Goal: Navigation & Orientation: Find specific page/section

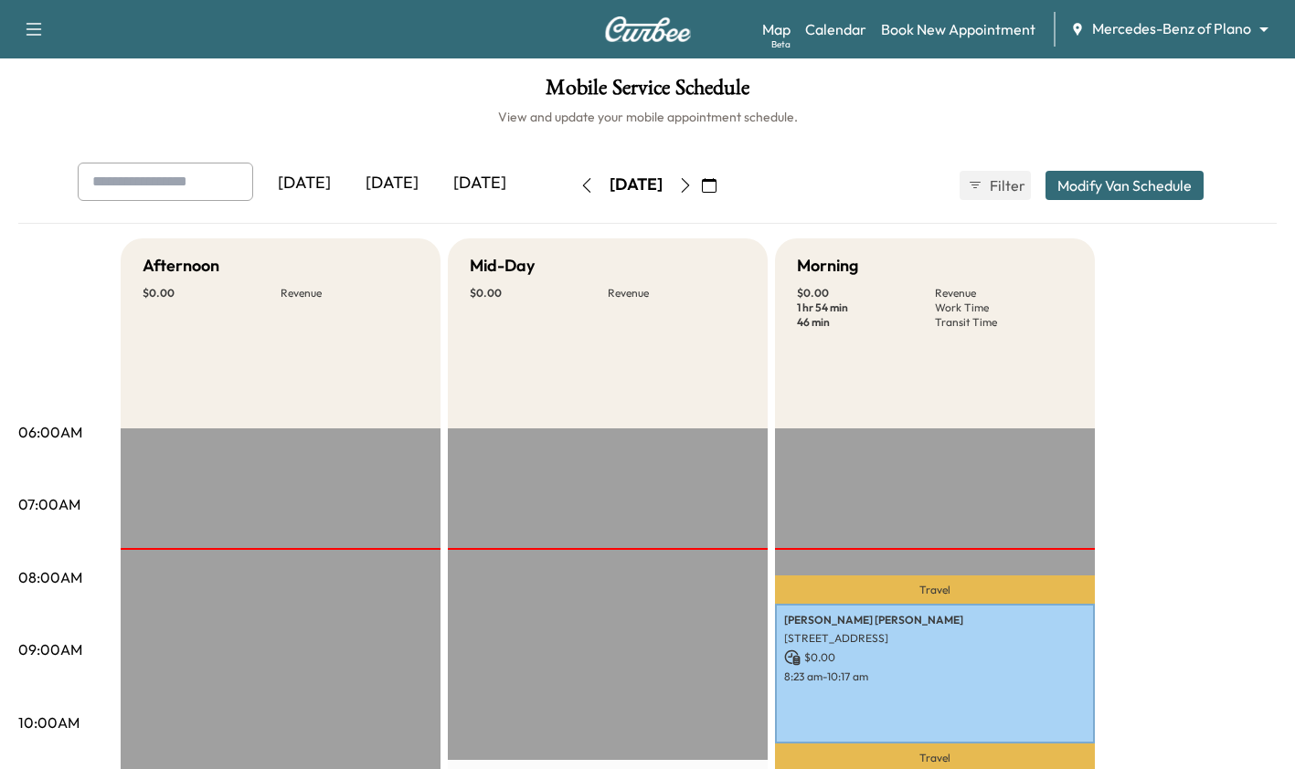
click at [701, 193] on button "button" at bounding box center [685, 185] width 31 height 29
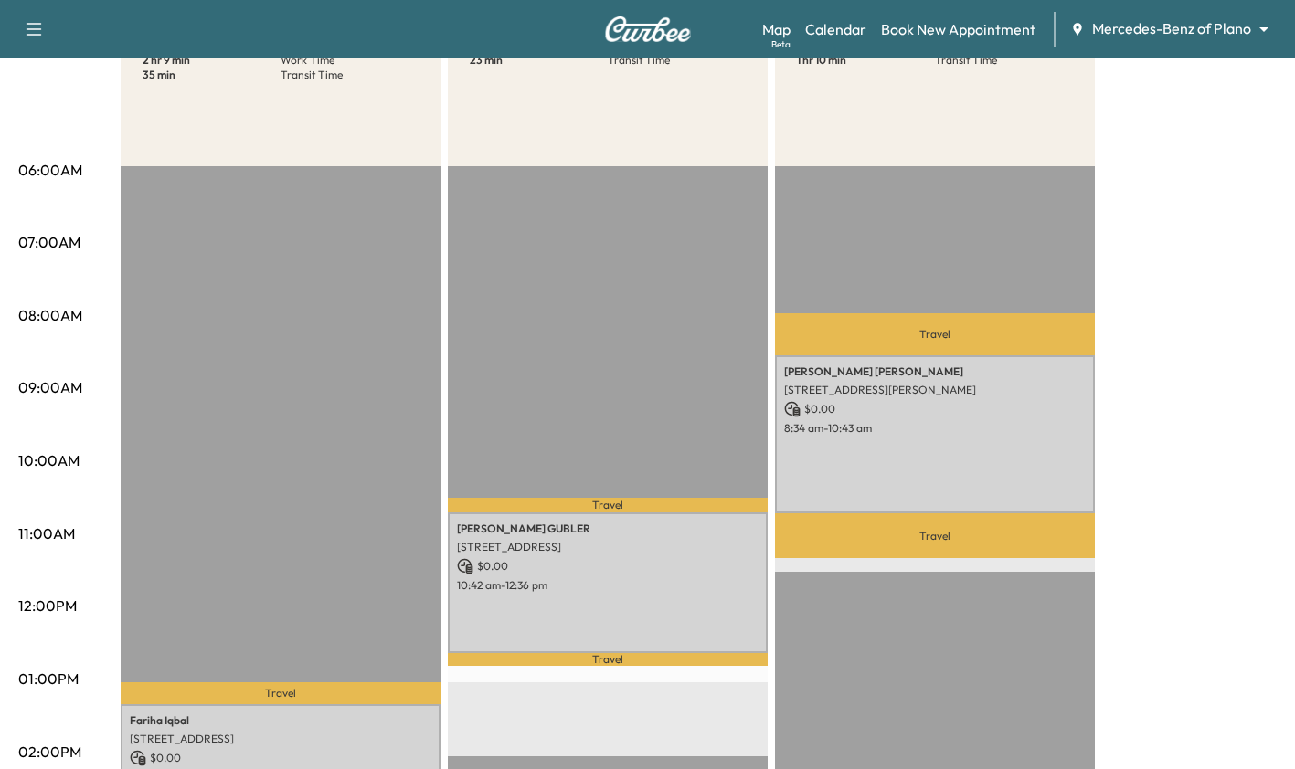
scroll to position [375, 0]
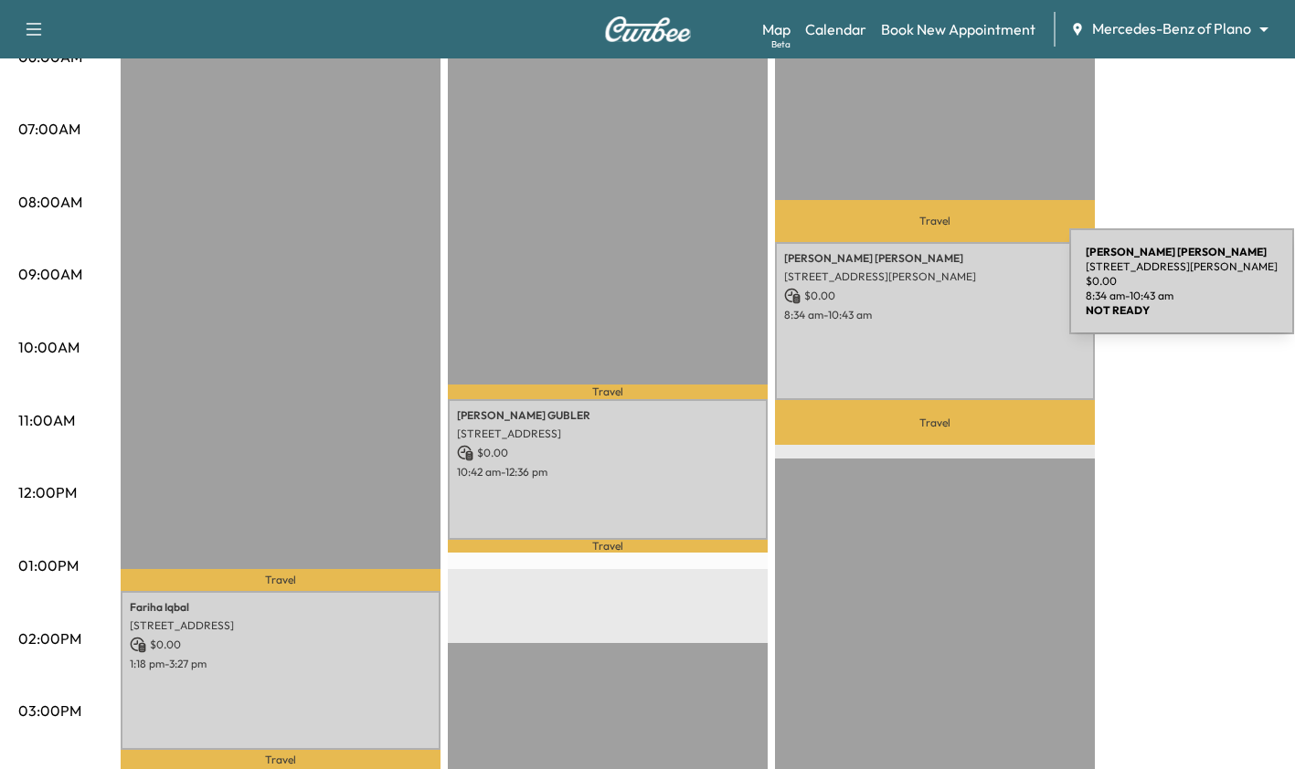
click at [932, 292] on p "$ 0.00" at bounding box center [934, 296] width 301 height 16
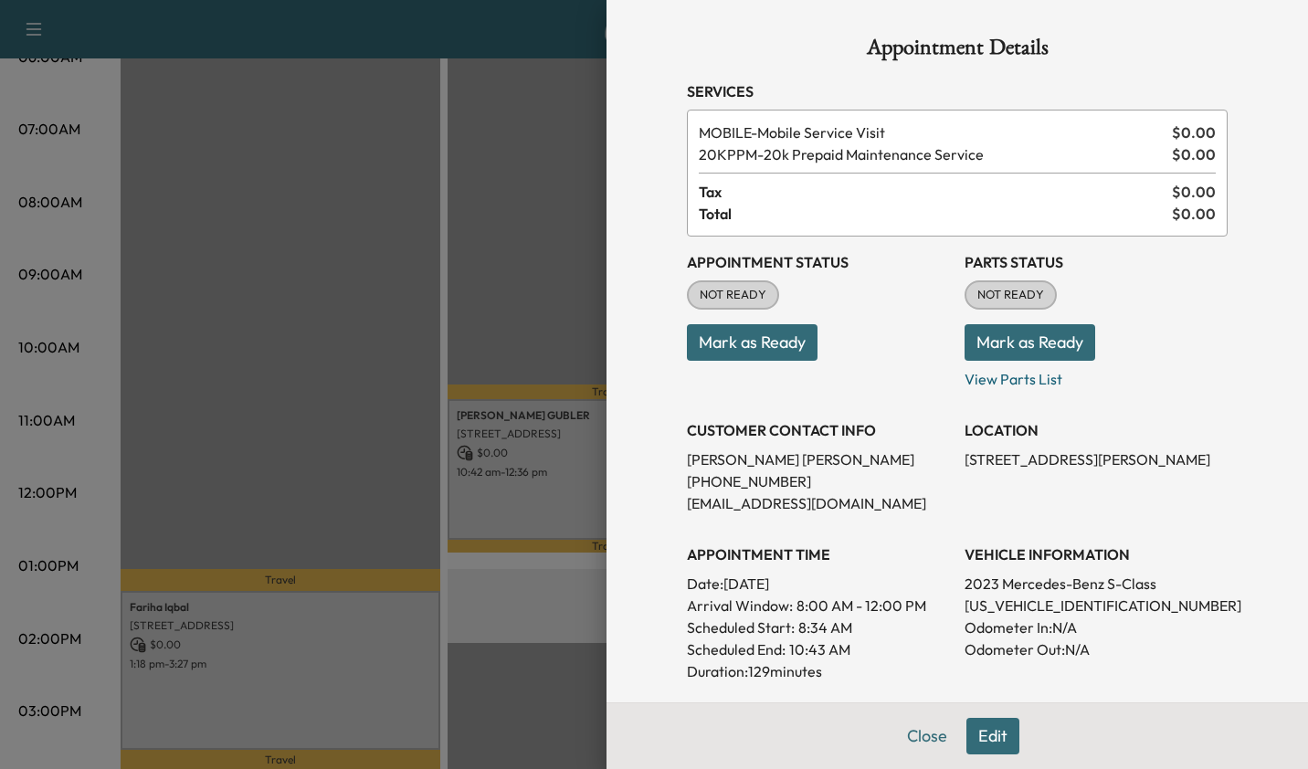
click at [466, 111] on div at bounding box center [654, 384] width 1308 height 769
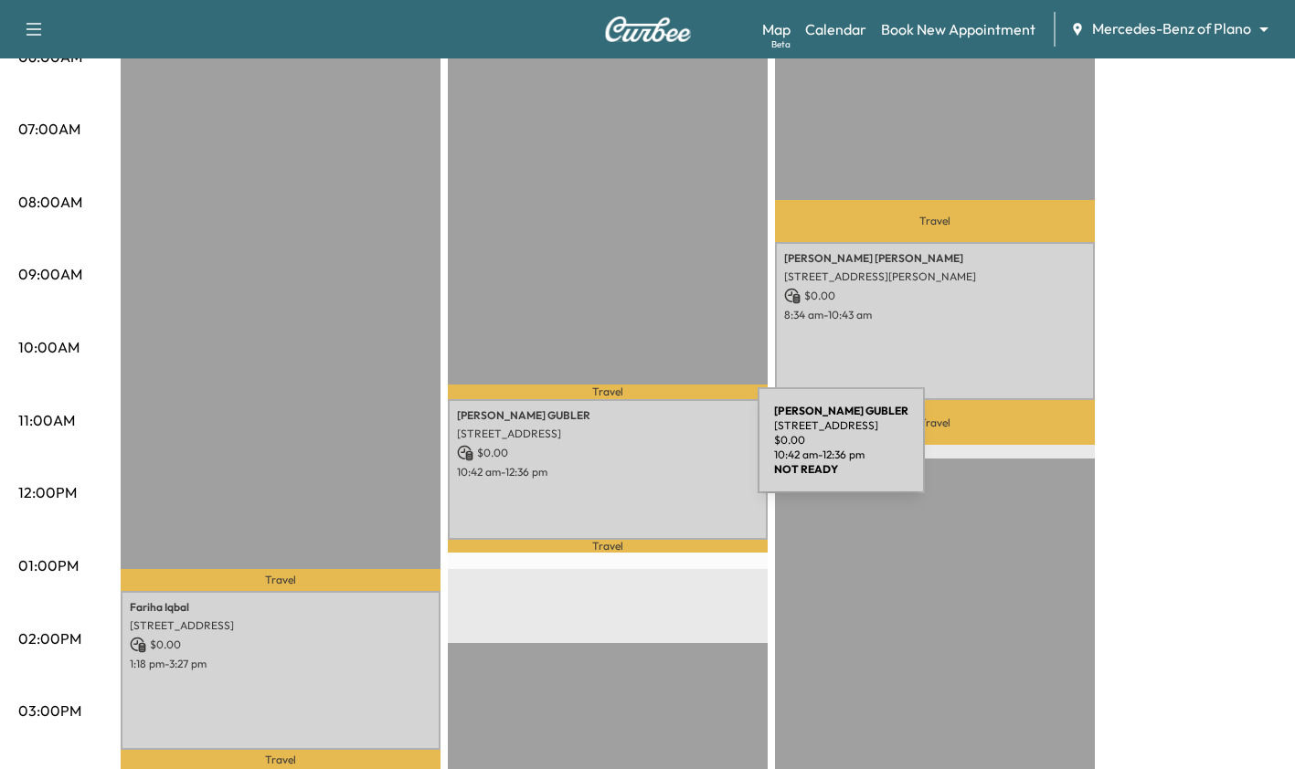
click at [620, 451] on p "$ 0.00" at bounding box center [607, 453] width 301 height 16
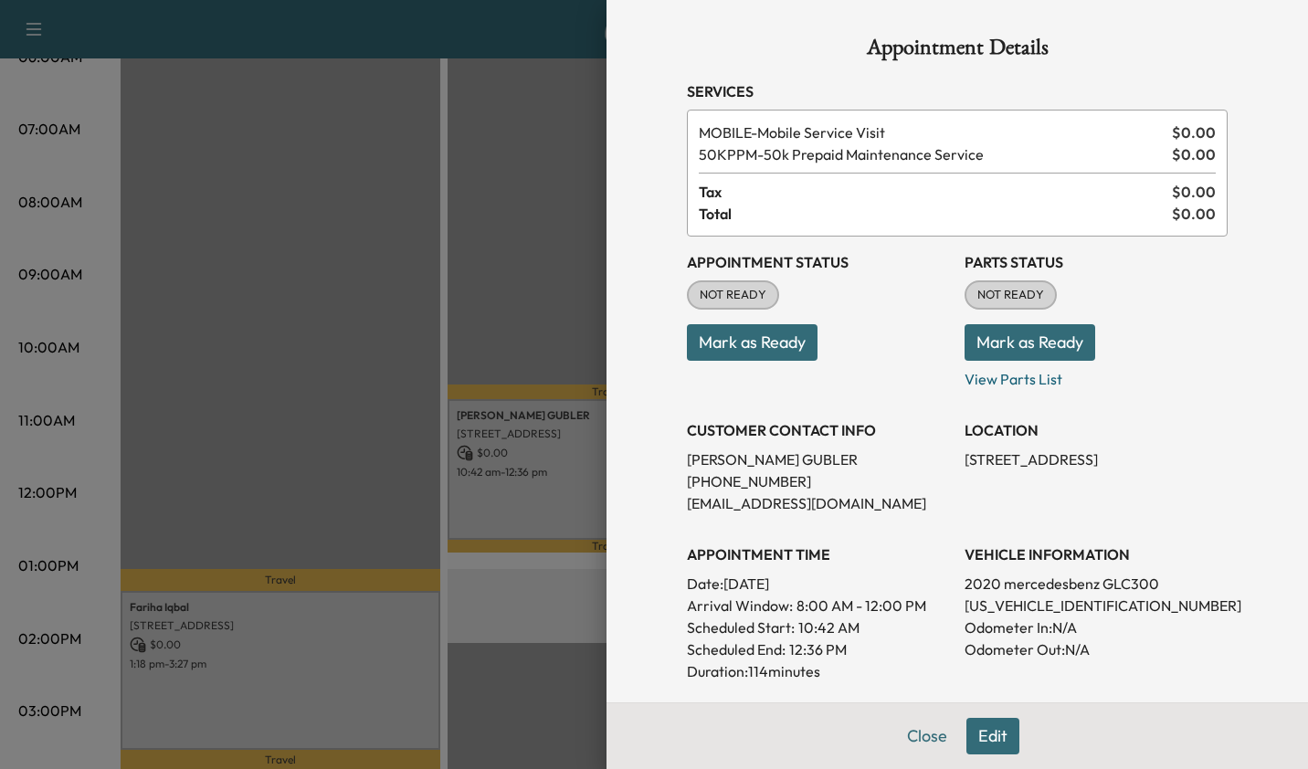
click at [441, 219] on div at bounding box center [654, 384] width 1308 height 769
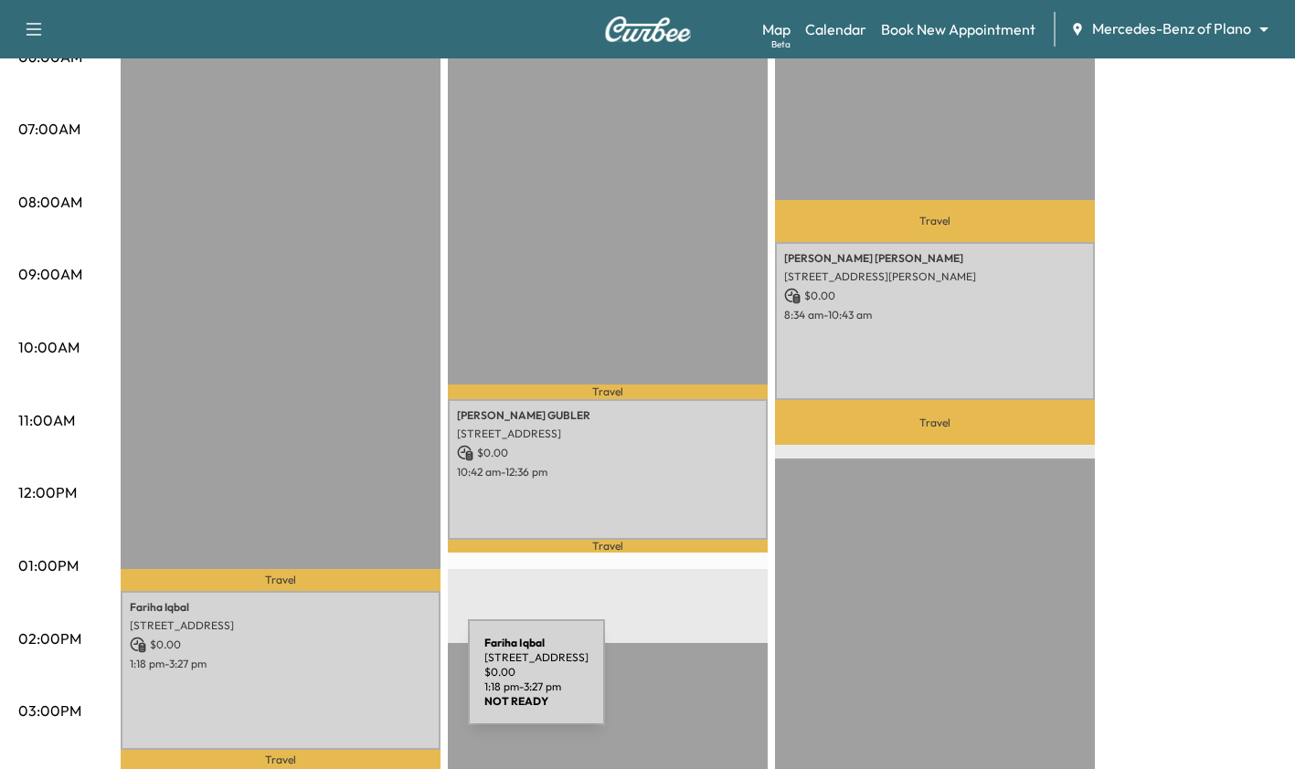
click at [331, 683] on div "[PERSON_NAME] [STREET_ADDRESS] $ 0.00 1:18 pm - 3:27 pm" at bounding box center [281, 670] width 320 height 159
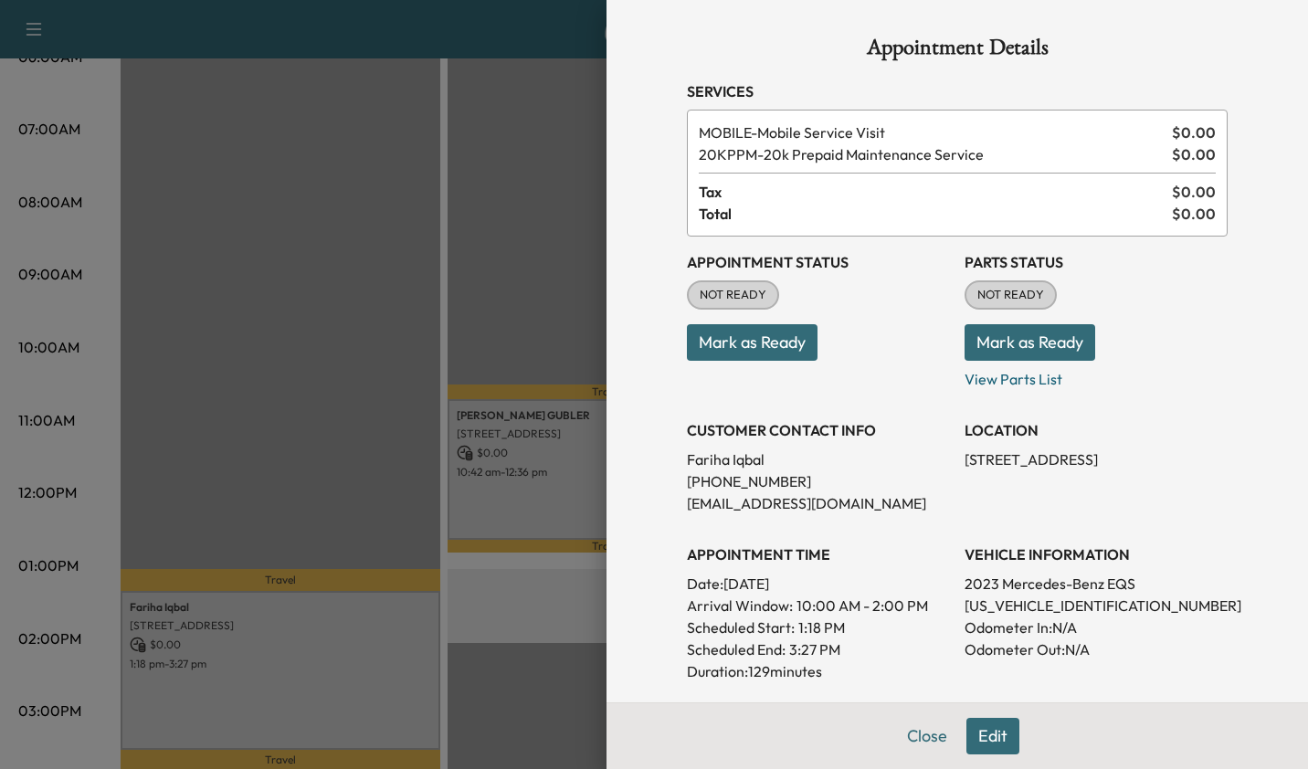
click at [344, 389] on div at bounding box center [654, 384] width 1308 height 769
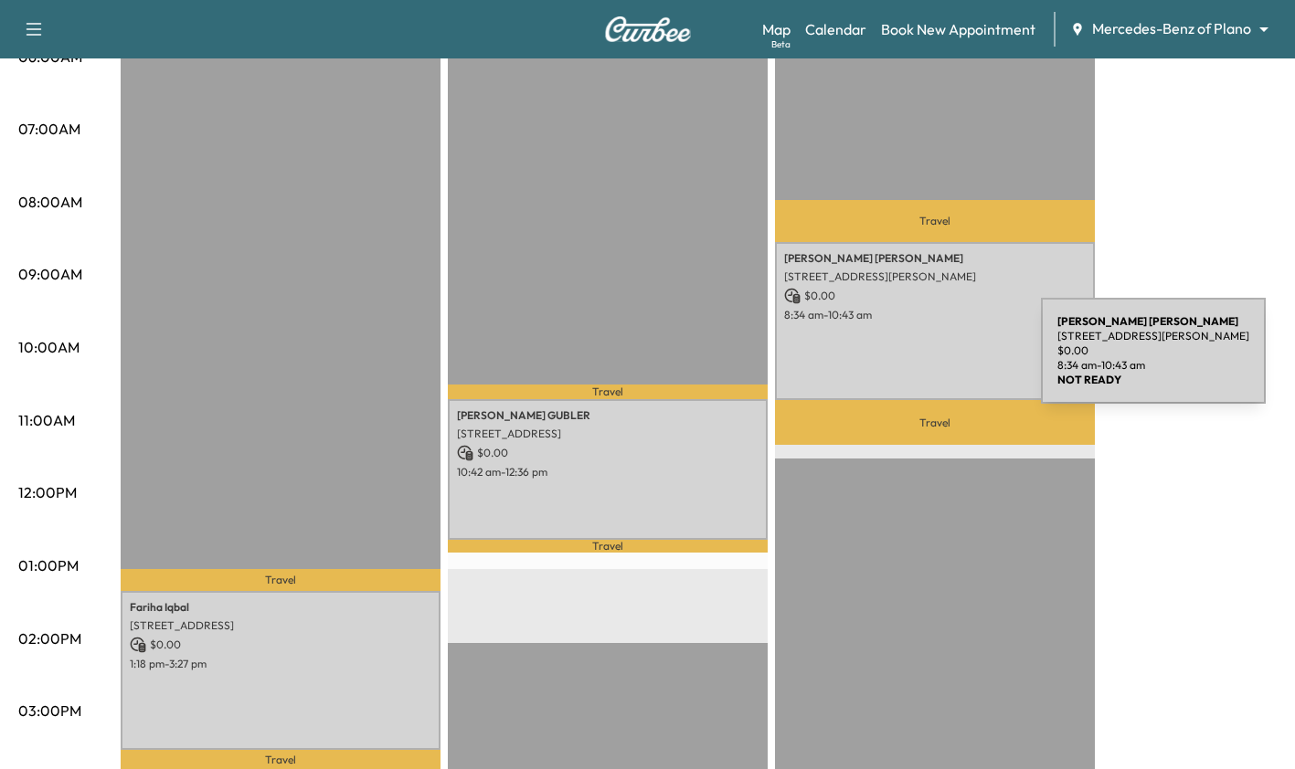
click at [904, 362] on div "[PERSON_NAME] [STREET_ADDRESS][PERSON_NAME] $ 0.00 8:34 am - 10:43 am" at bounding box center [935, 321] width 320 height 159
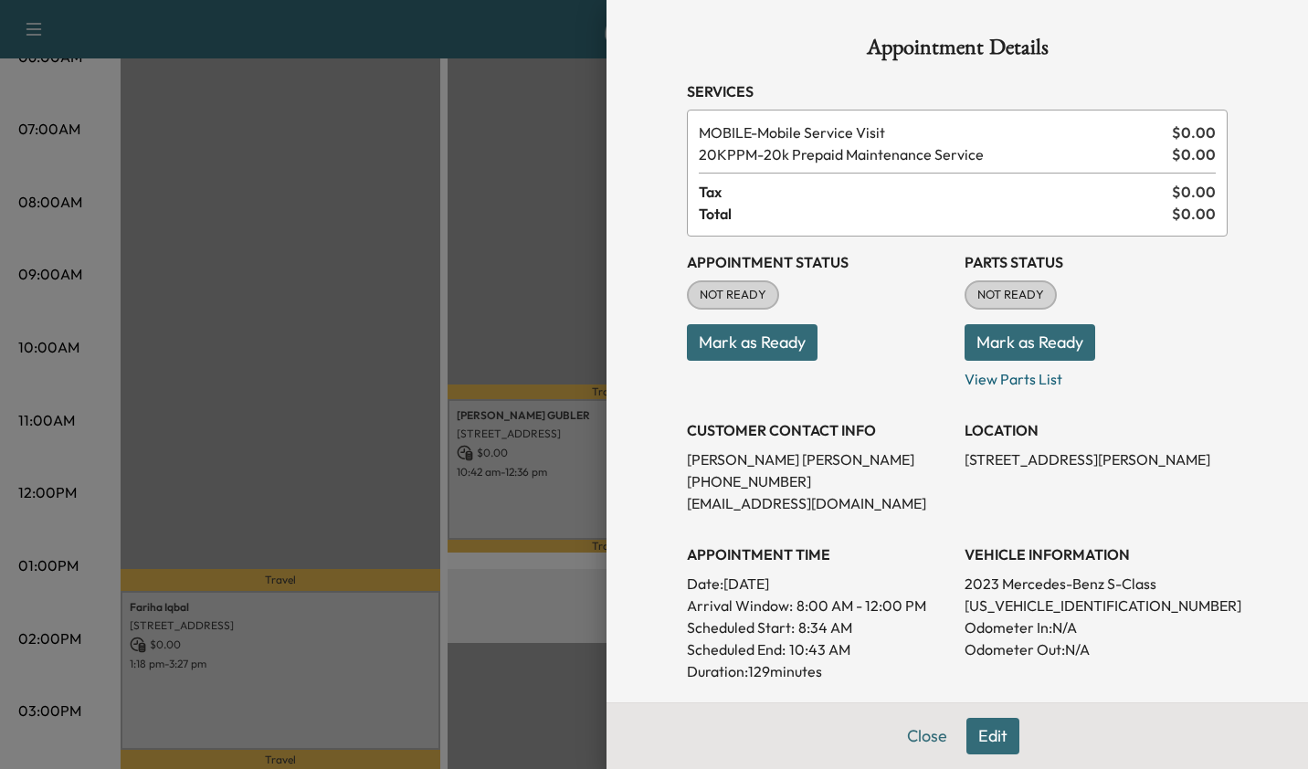
click at [505, 528] on div at bounding box center [654, 384] width 1308 height 769
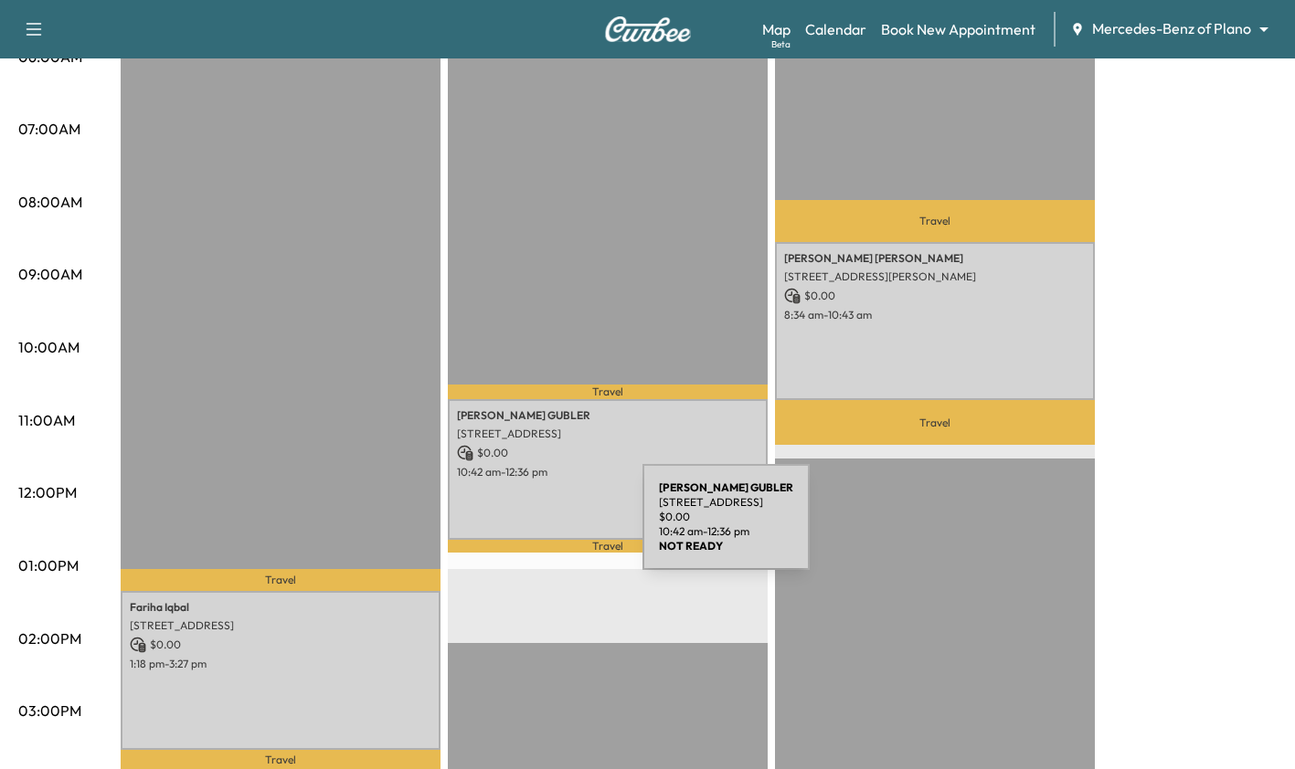
click at [505, 528] on div "[PERSON_NAME] [STREET_ADDRESS] $ 0.00 10:42 am - 12:36 pm" at bounding box center [608, 469] width 320 height 140
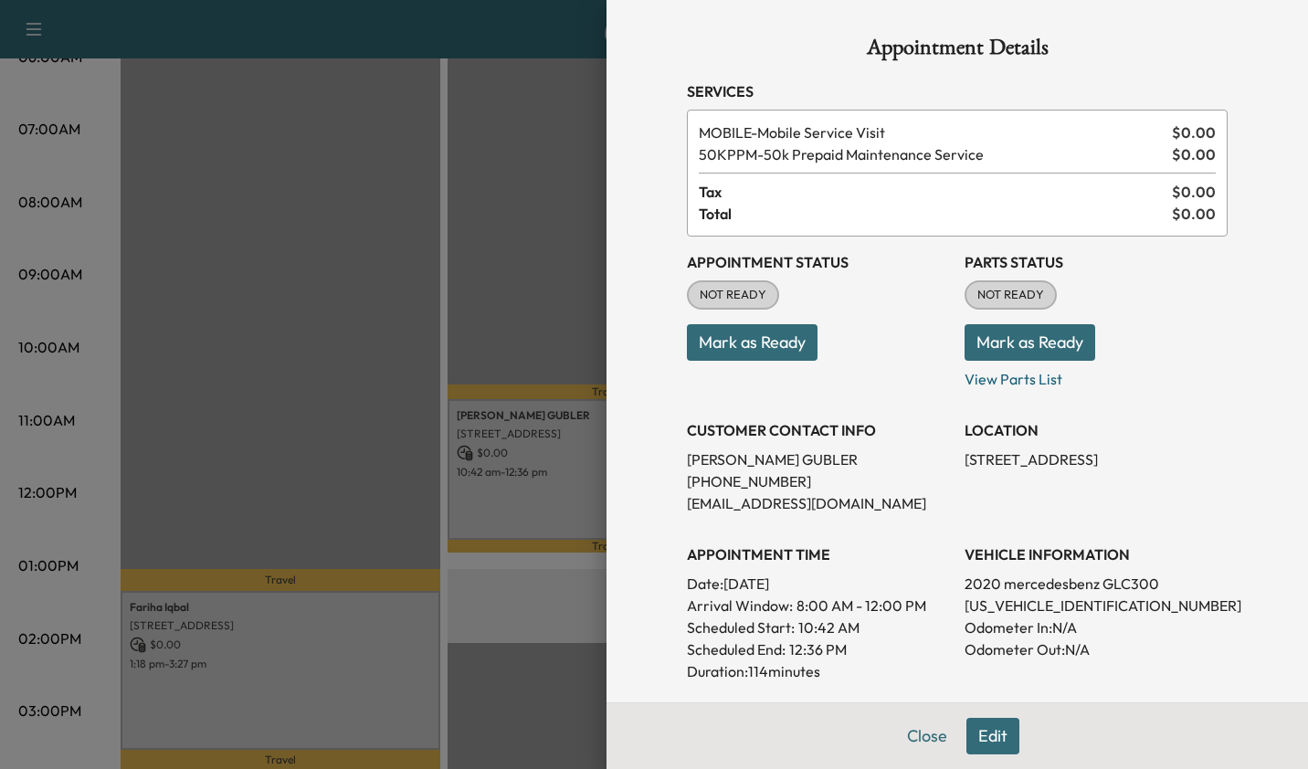
click at [323, 678] on div at bounding box center [654, 384] width 1308 height 769
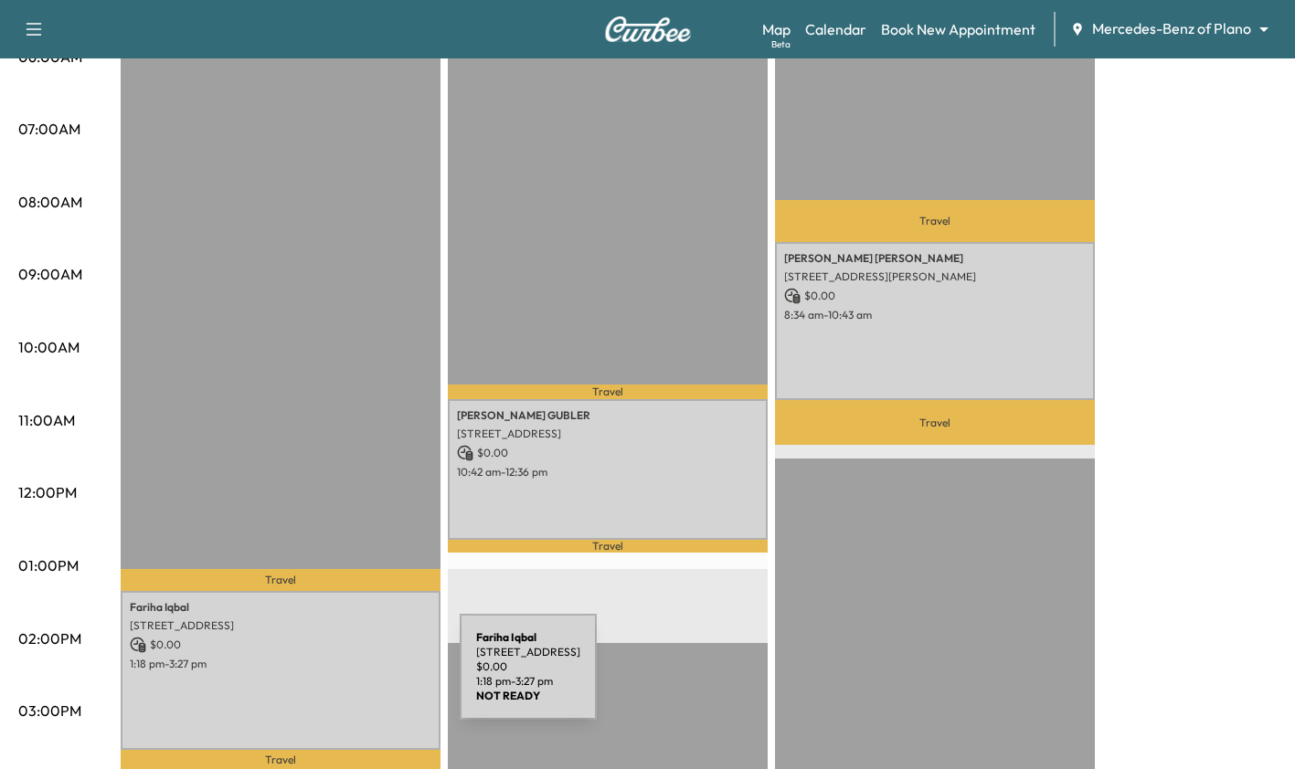
click at [323, 678] on div "[PERSON_NAME] [STREET_ADDRESS] $ 0.00 1:18 pm - 3:27 pm" at bounding box center [281, 670] width 320 height 159
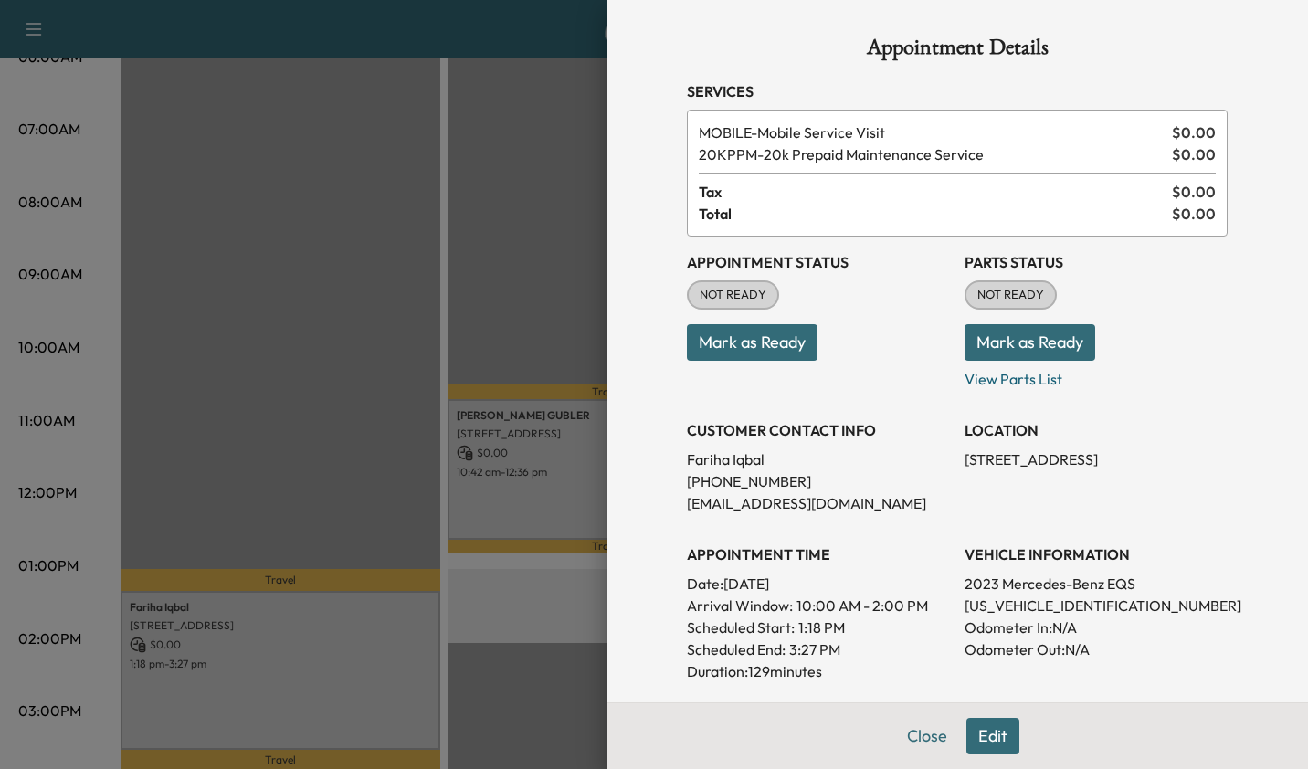
click at [365, 514] on div at bounding box center [654, 384] width 1308 height 769
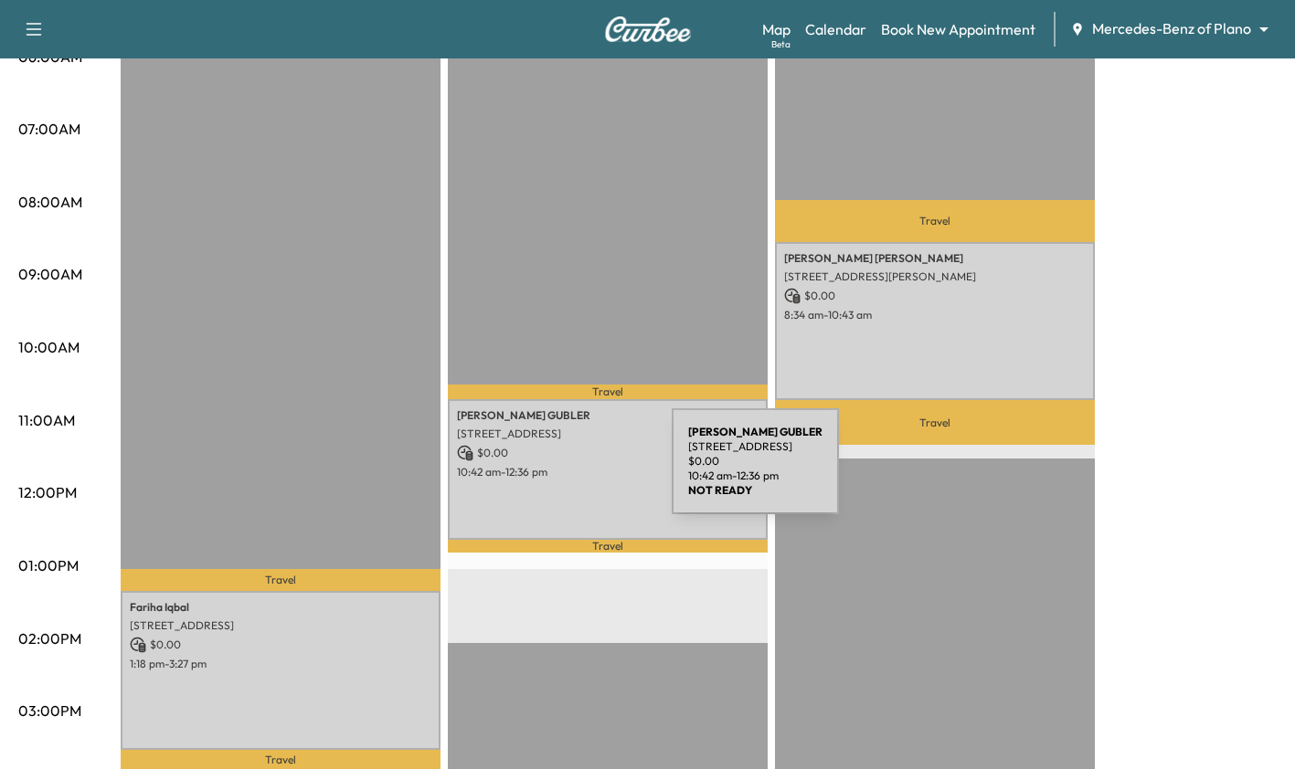
click at [534, 472] on p "10:42 am - 12:36 pm" at bounding box center [607, 472] width 301 height 15
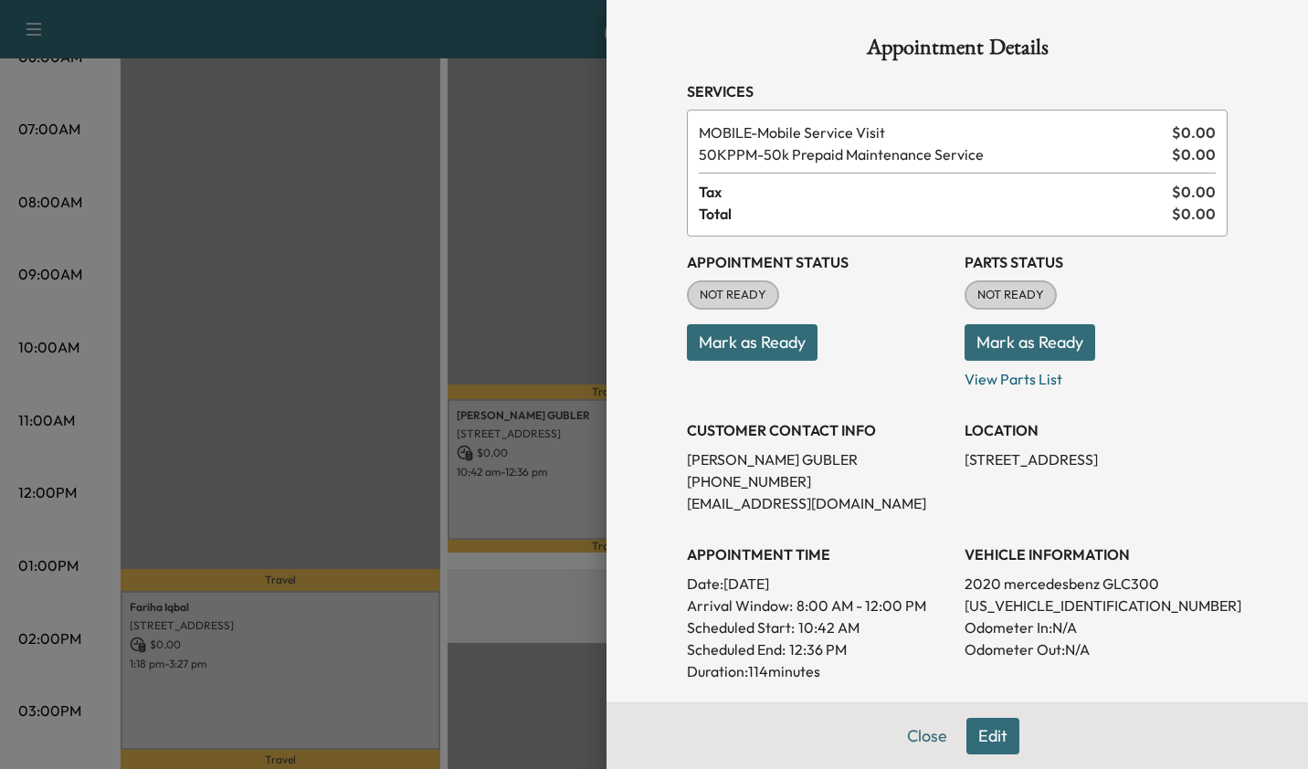
click at [544, 333] on div at bounding box center [654, 384] width 1308 height 769
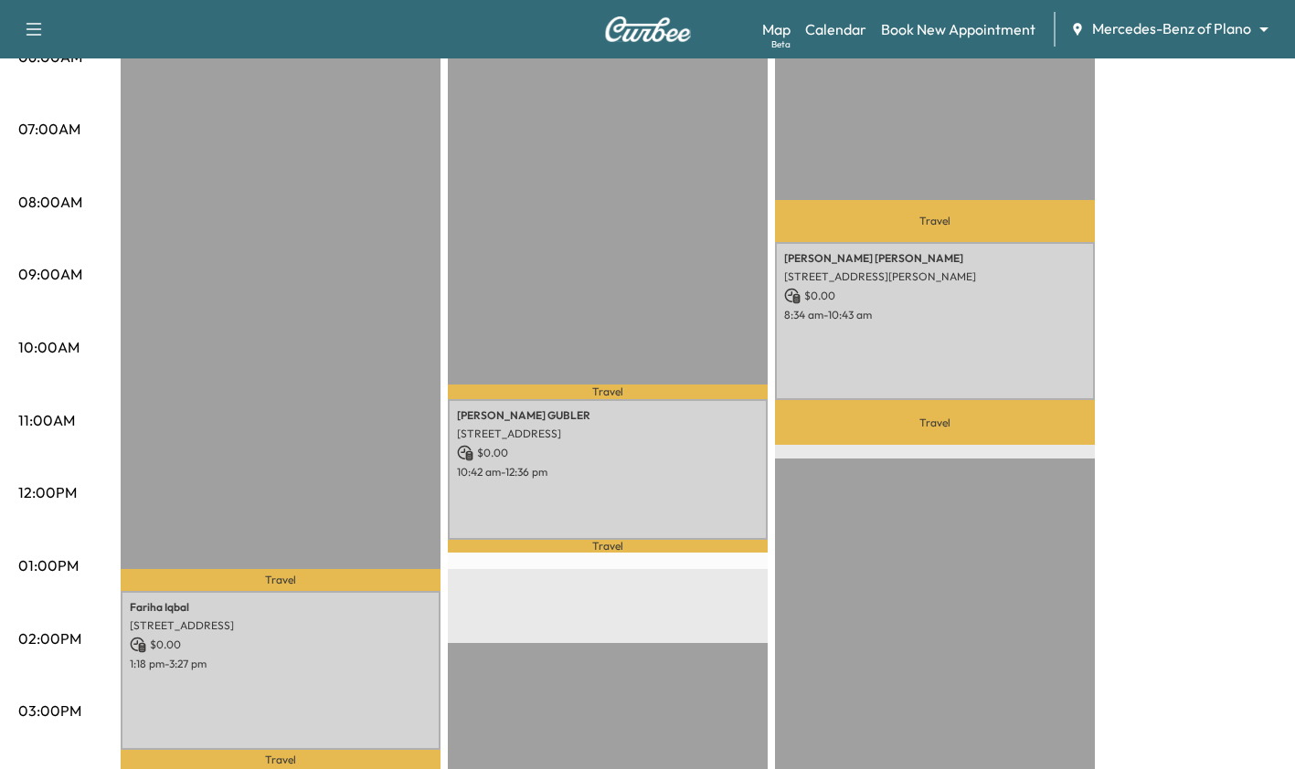
click at [841, 472] on div "Travel [PERSON_NAME] [STREET_ADDRESS][PERSON_NAME] $ 0.00 8:34 am - 10:43 am Tr…" at bounding box center [935, 643] width 320 height 1180
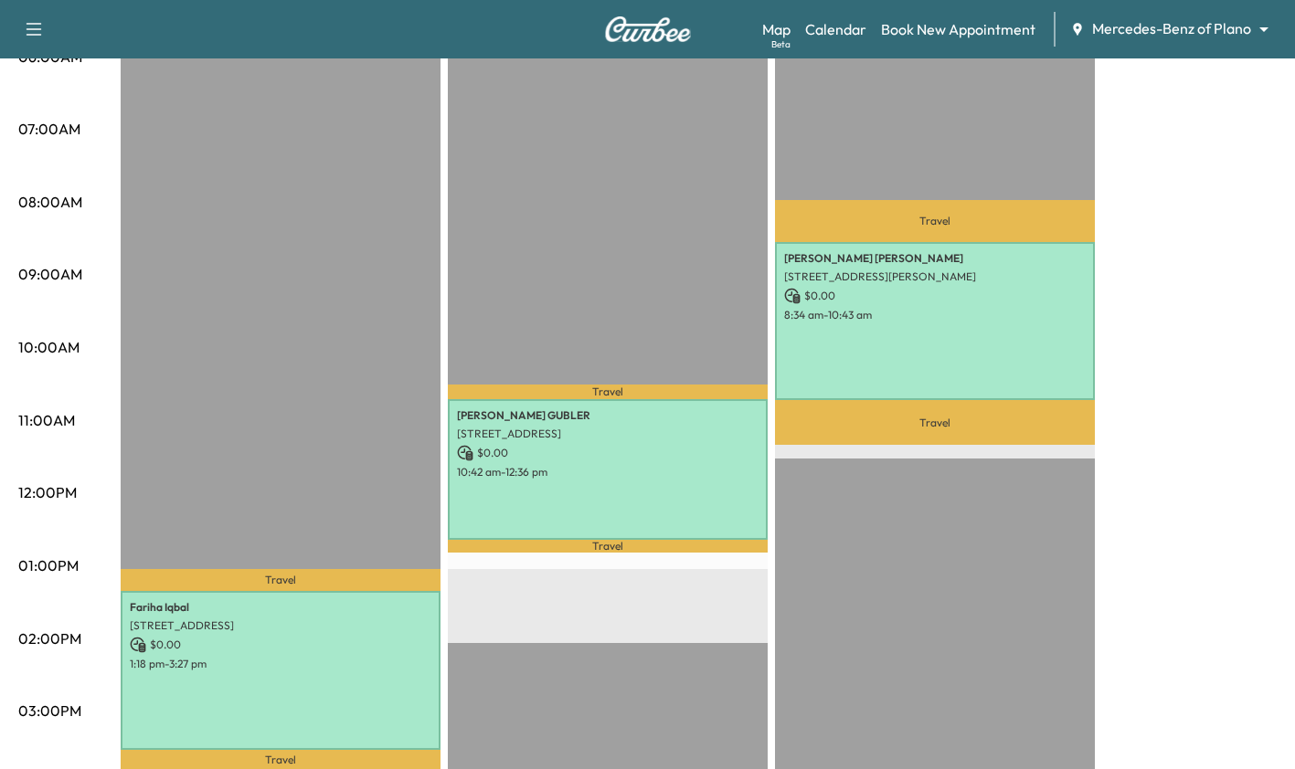
scroll to position [0, 0]
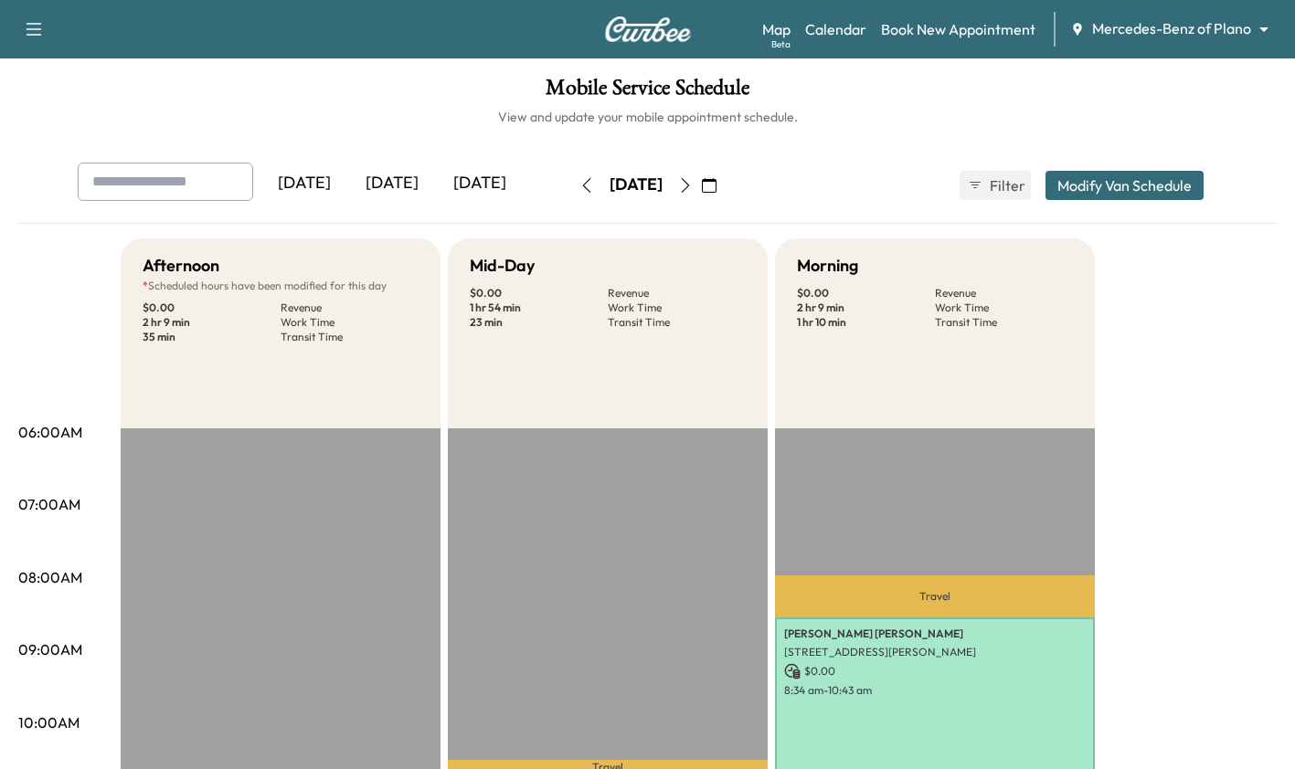
click at [693, 185] on icon "button" at bounding box center [685, 185] width 15 height 15
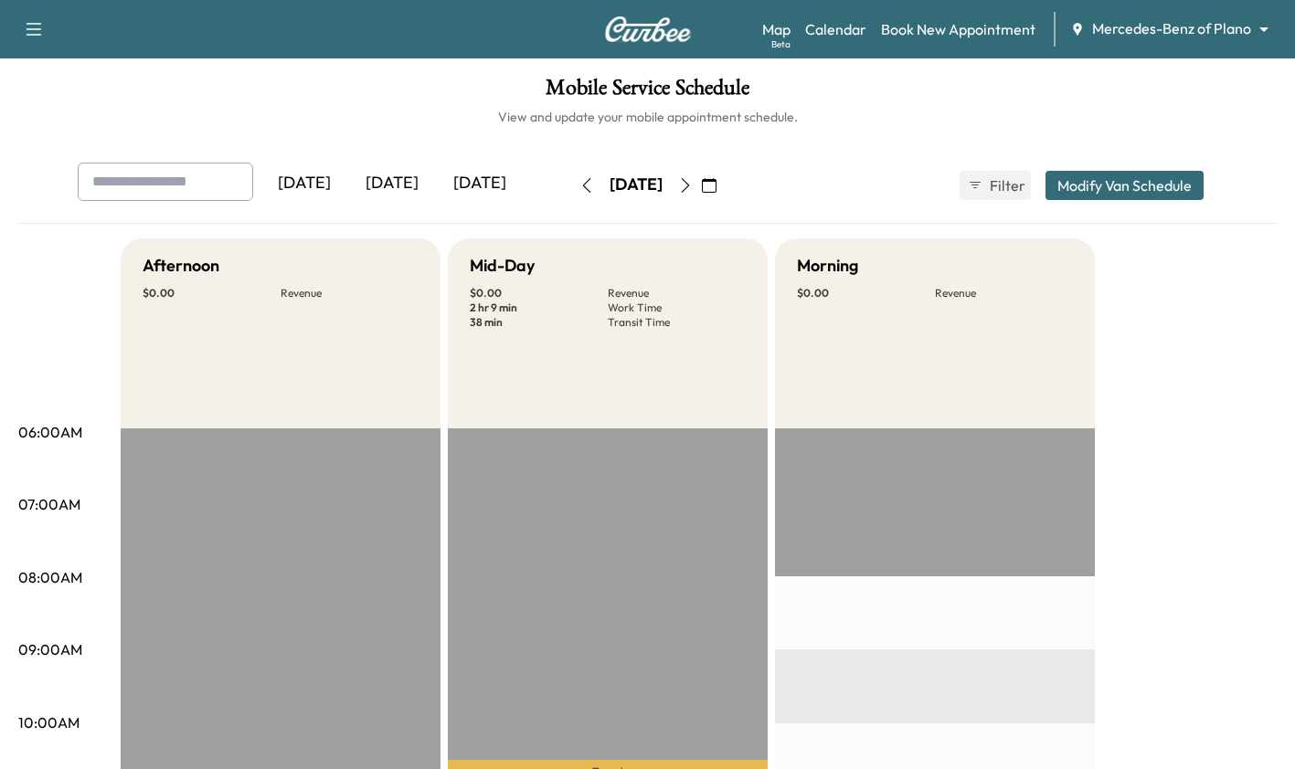
click at [693, 191] on icon "button" at bounding box center [685, 185] width 15 height 15
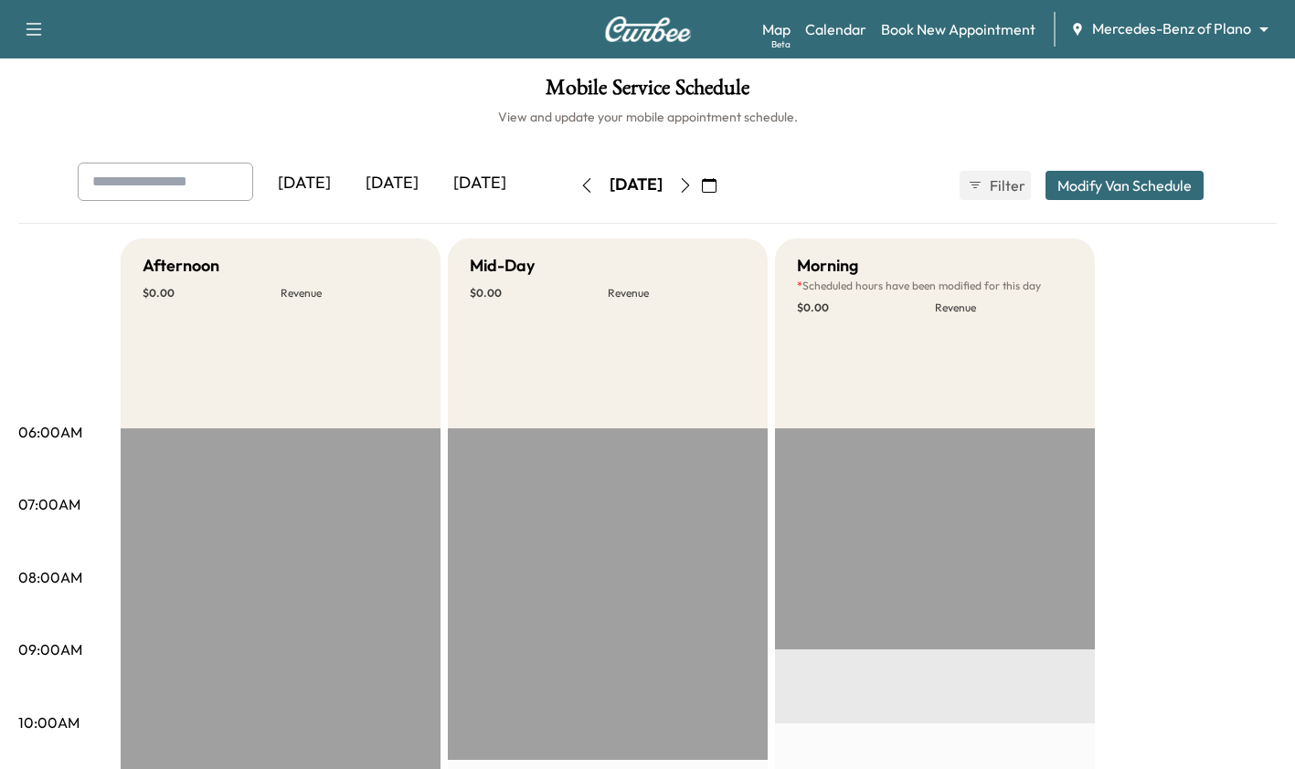
click at [693, 187] on icon "button" at bounding box center [685, 185] width 15 height 15
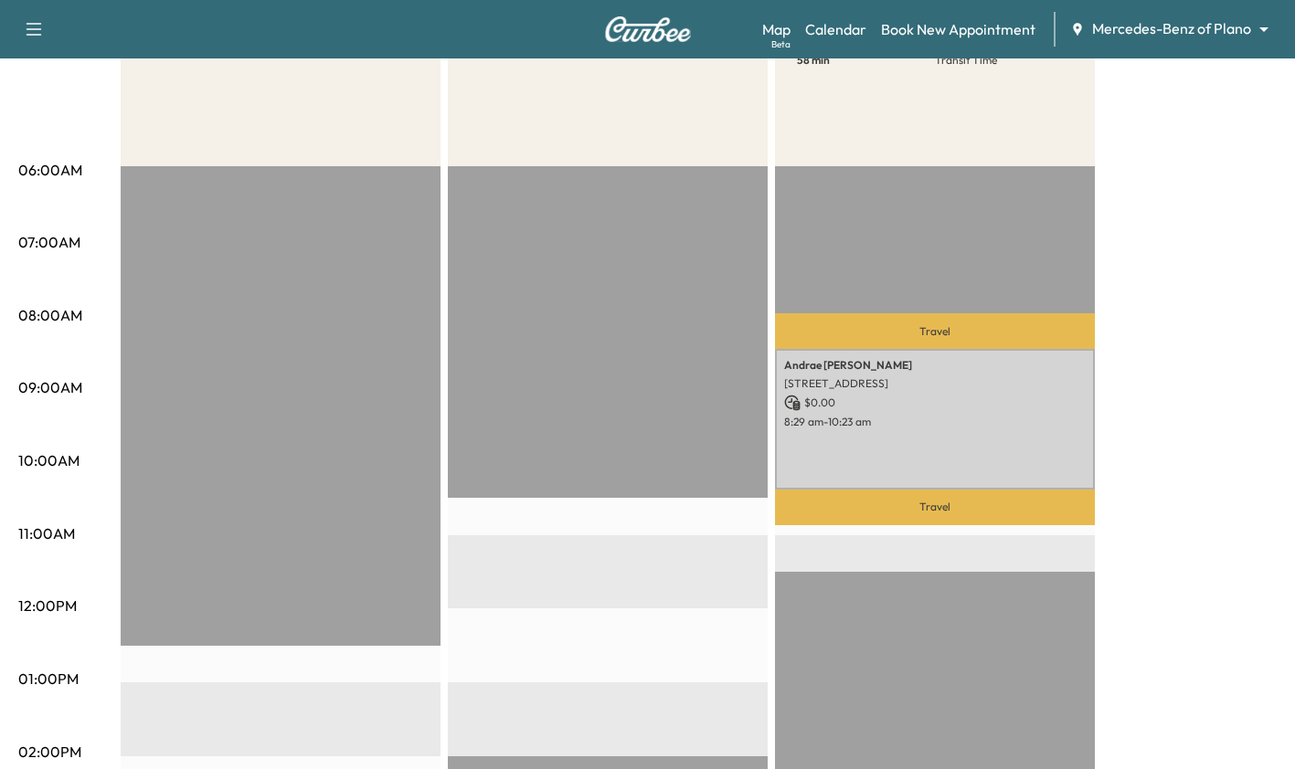
scroll to position [262, 0]
click at [576, 356] on div "EST Start" at bounding box center [608, 756] width 320 height 1180
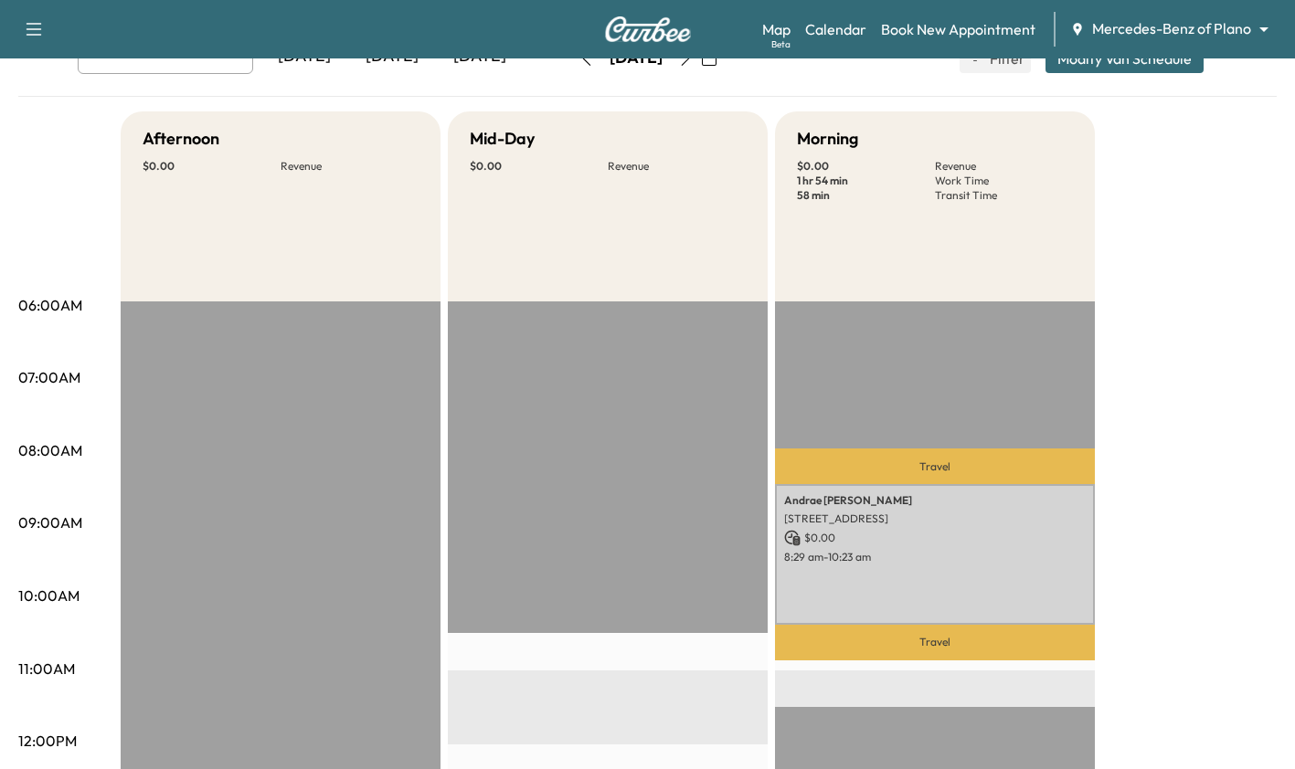
scroll to position [0, 0]
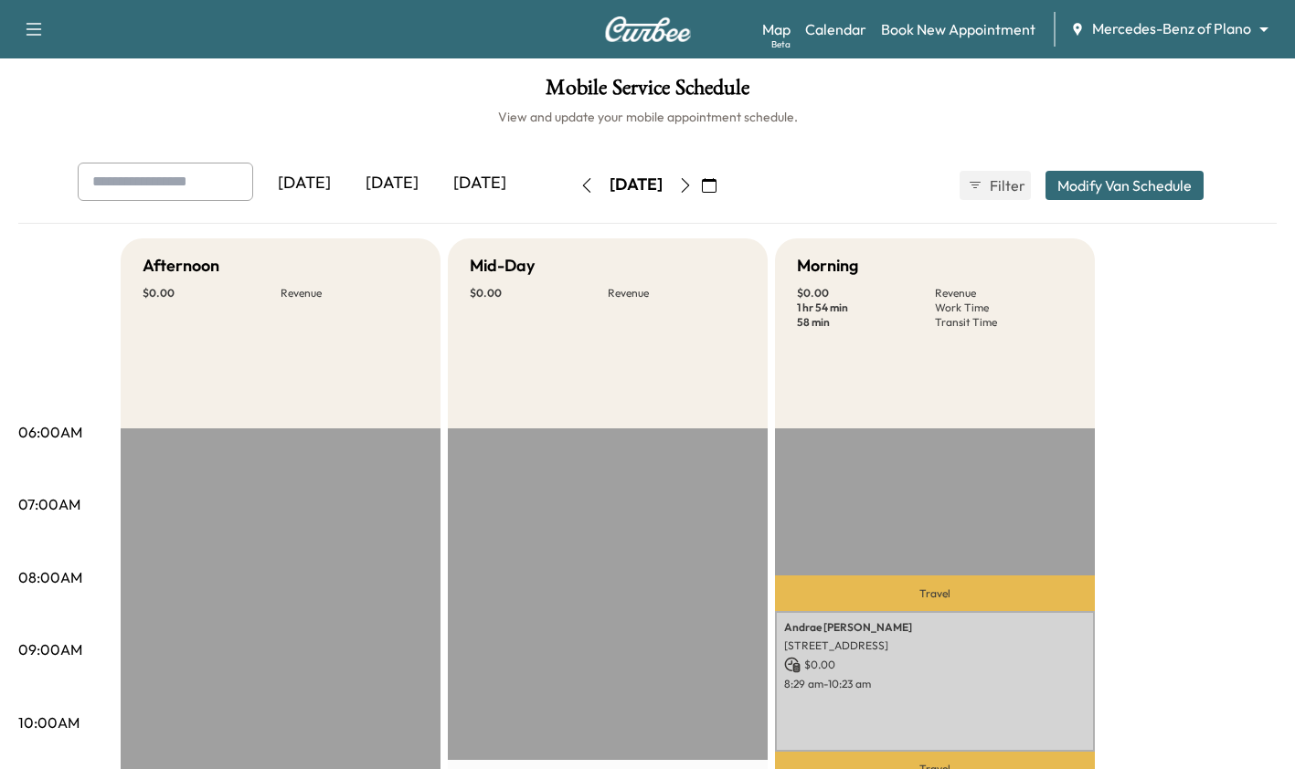
click at [579, 186] on icon "button" at bounding box center [586, 185] width 15 height 15
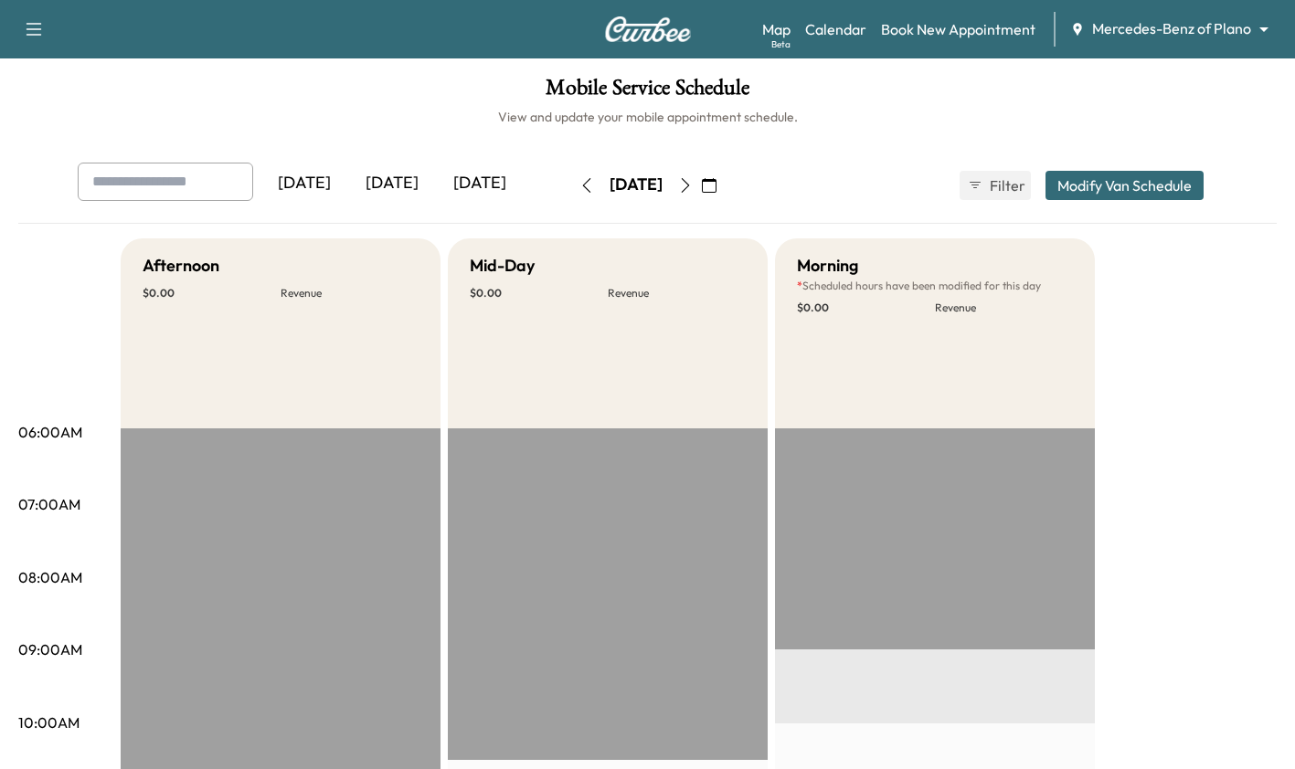
click at [582, 190] on icon "button" at bounding box center [586, 185] width 8 height 15
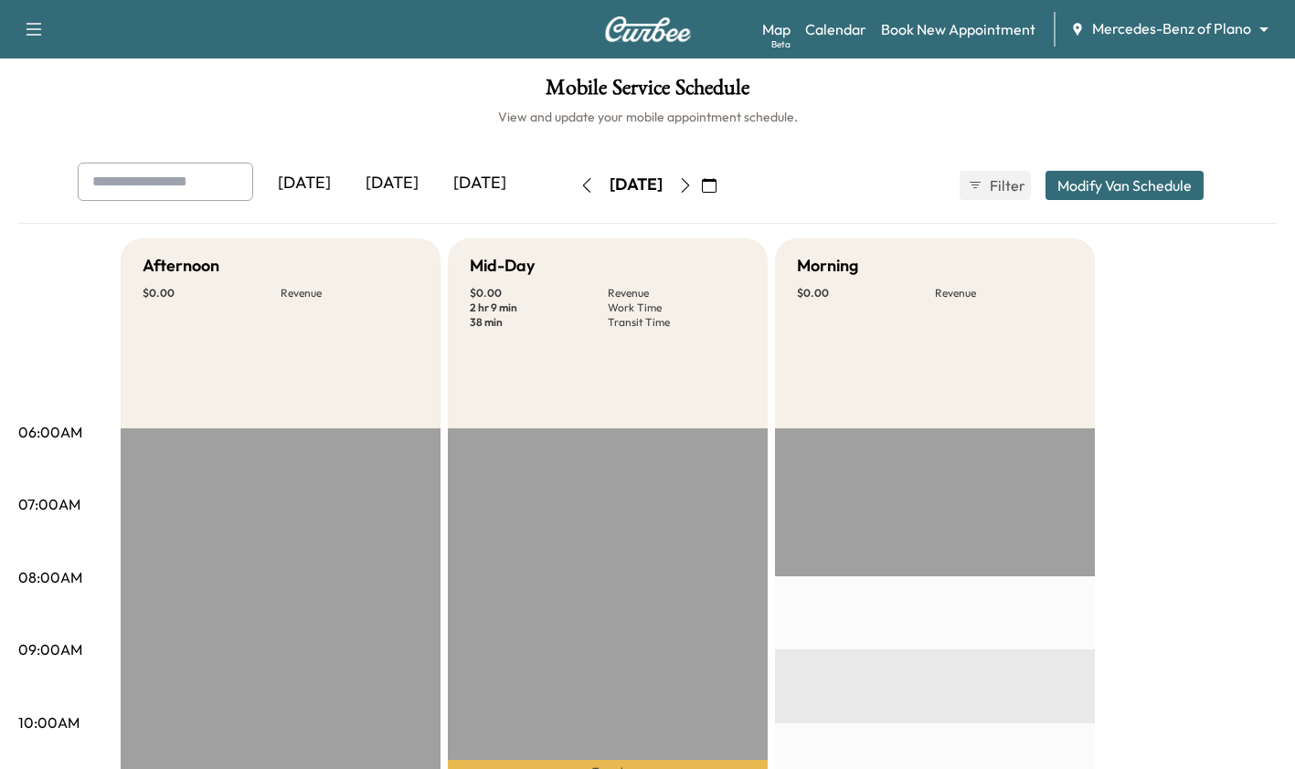
click at [582, 182] on icon "button" at bounding box center [586, 185] width 8 height 15
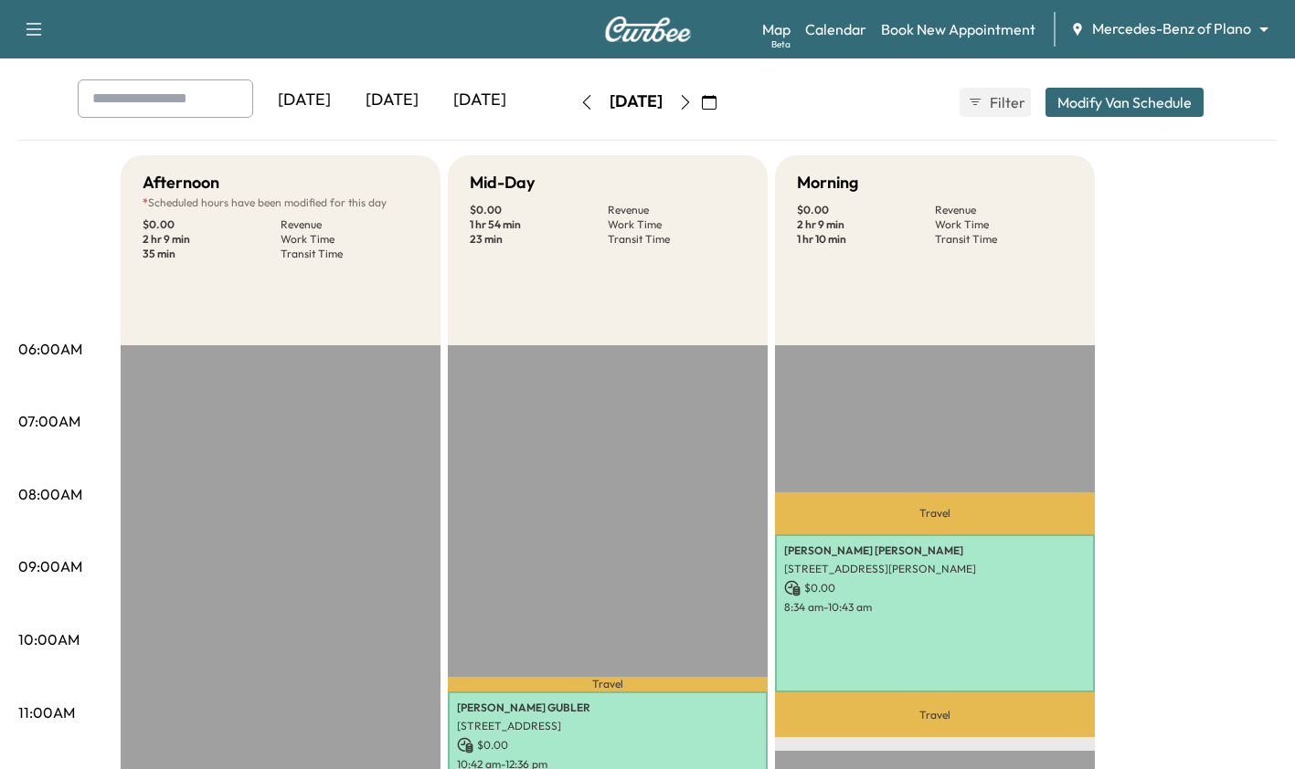
scroll to position [80, 0]
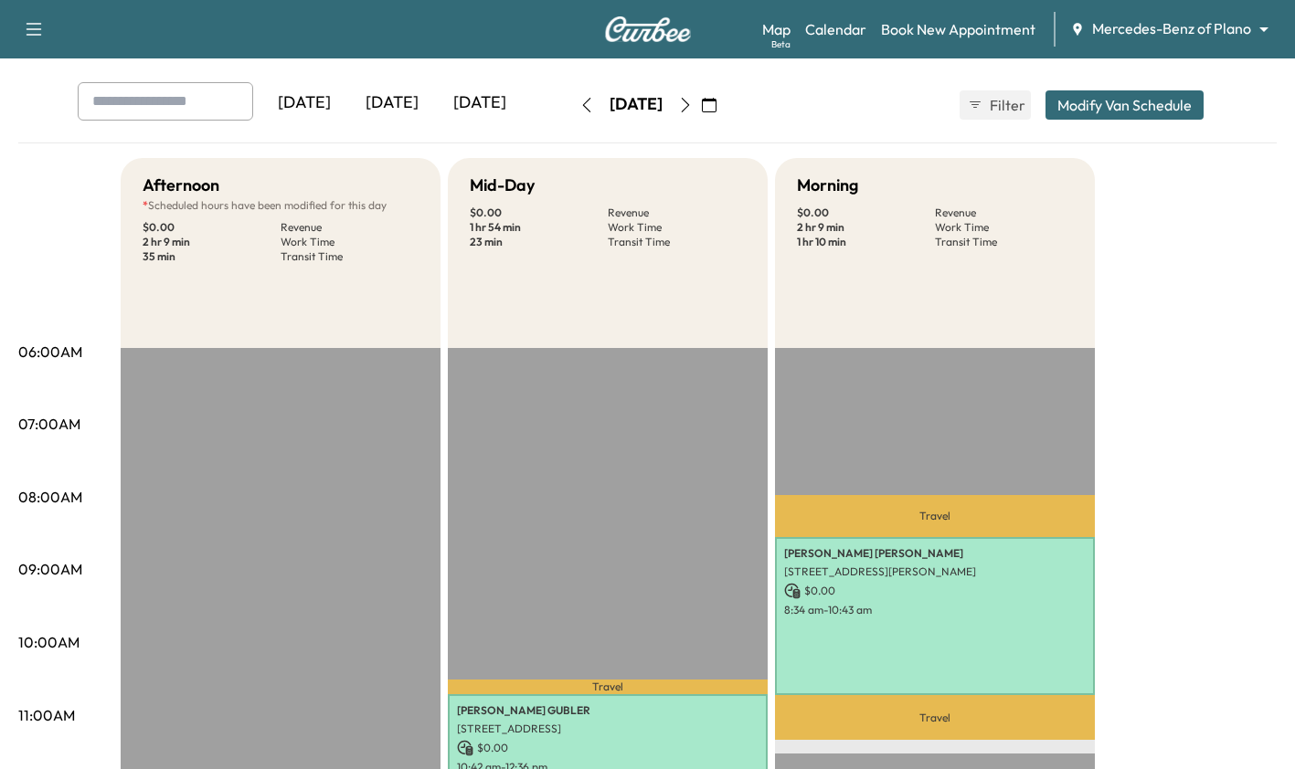
click at [571, 114] on button "button" at bounding box center [586, 104] width 31 height 29
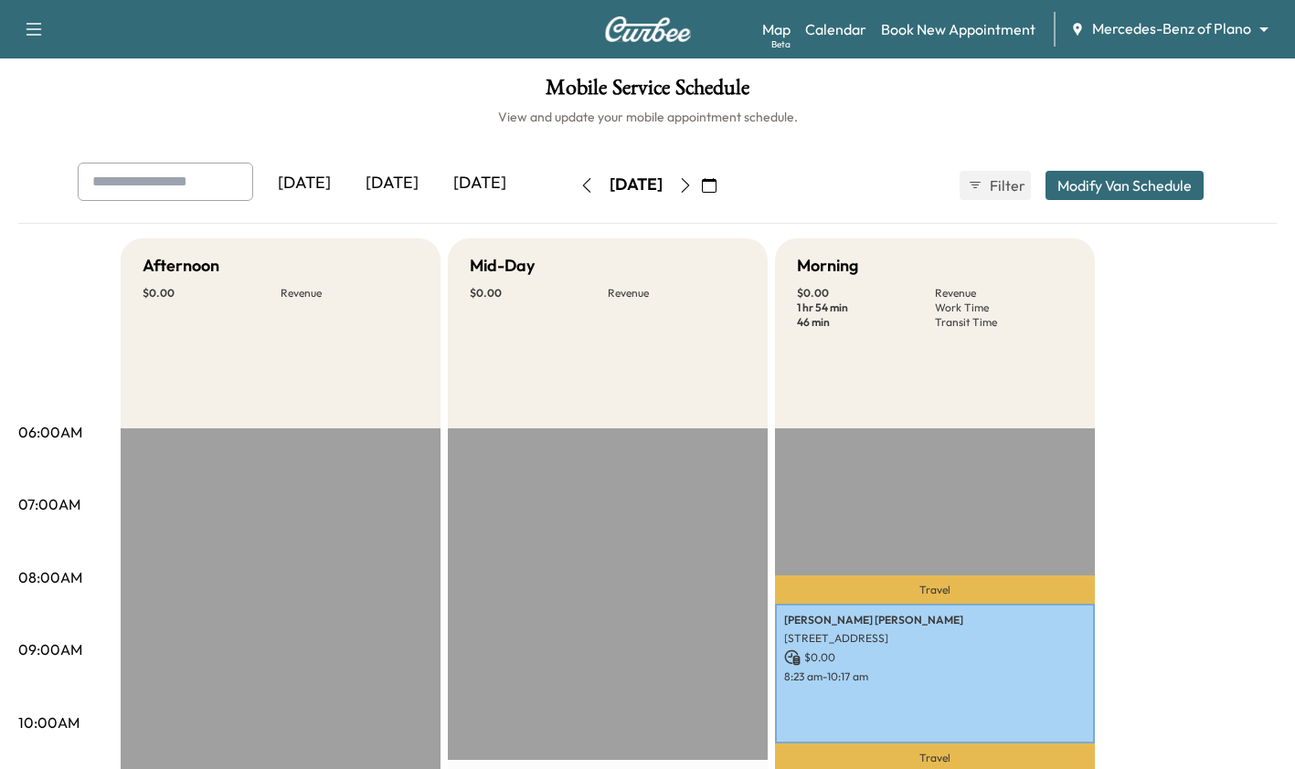
click at [693, 188] on icon "button" at bounding box center [685, 185] width 15 height 15
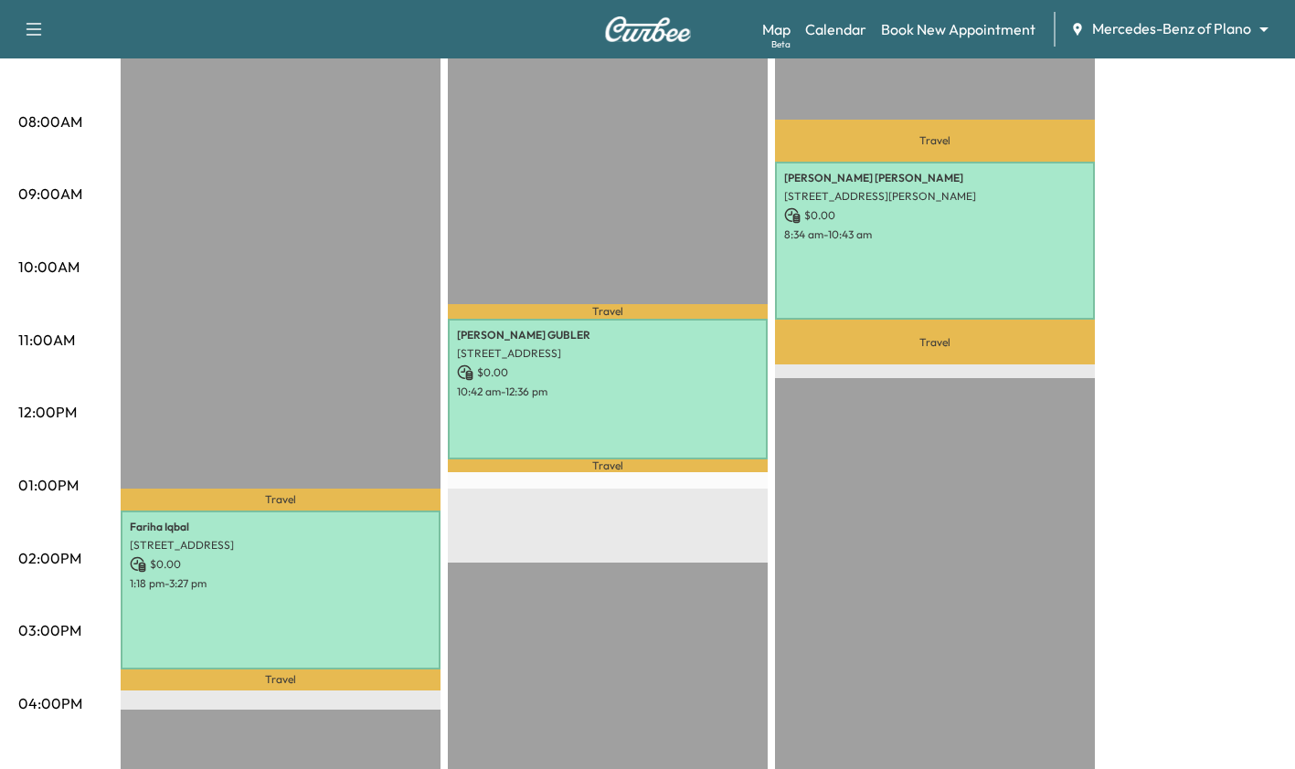
scroll to position [457, 0]
